Goal: Find specific page/section: Find specific page/section

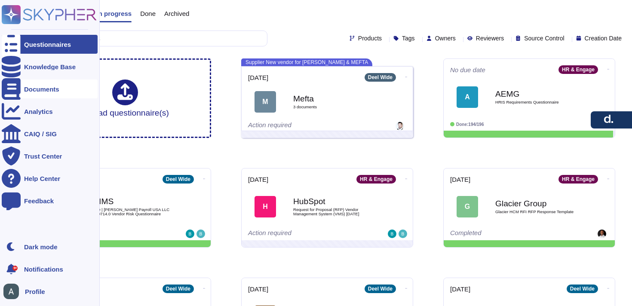
click at [11, 85] on icon at bounding box center [11, 88] width 19 height 21
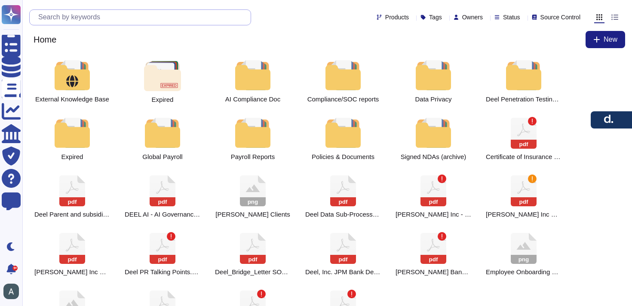
click at [86, 18] on input "text" at bounding box center [142, 17] width 217 height 15
type input "i"
